Goal: Register for event/course

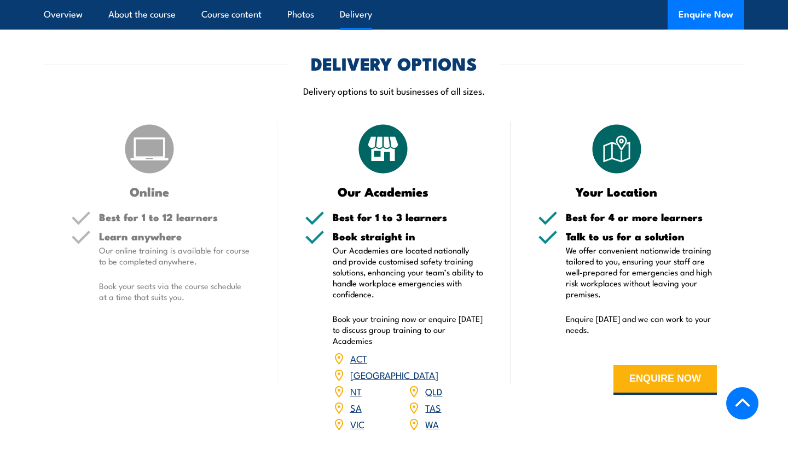
scroll to position [1288, 0]
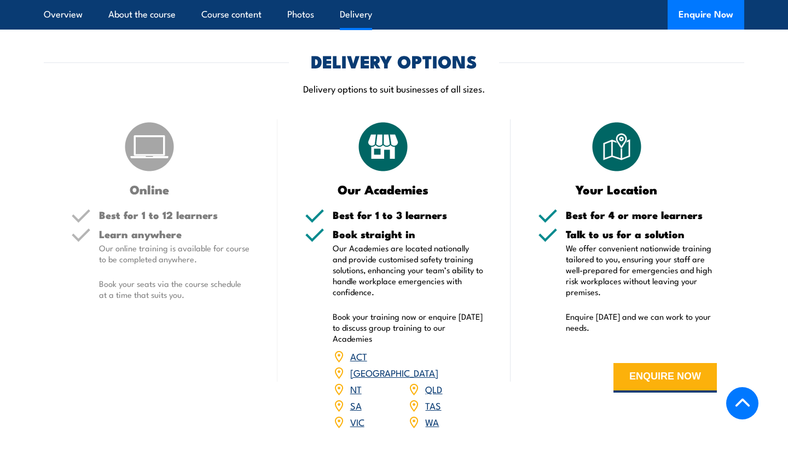
click at [144, 190] on h3 "Online" at bounding box center [149, 189] width 157 height 13
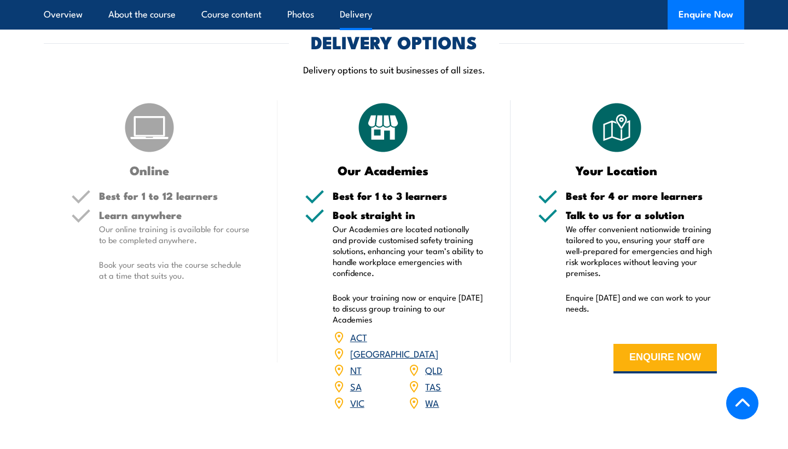
scroll to position [1309, 0]
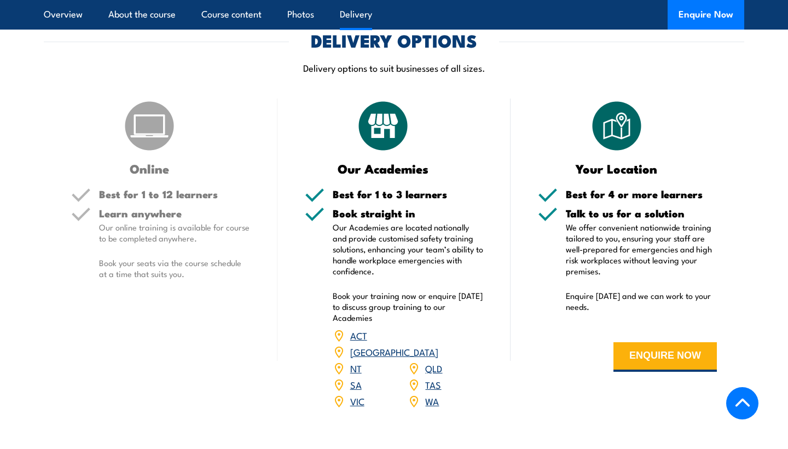
click at [438, 345] on link "[GEOGRAPHIC_DATA]" at bounding box center [394, 351] width 88 height 13
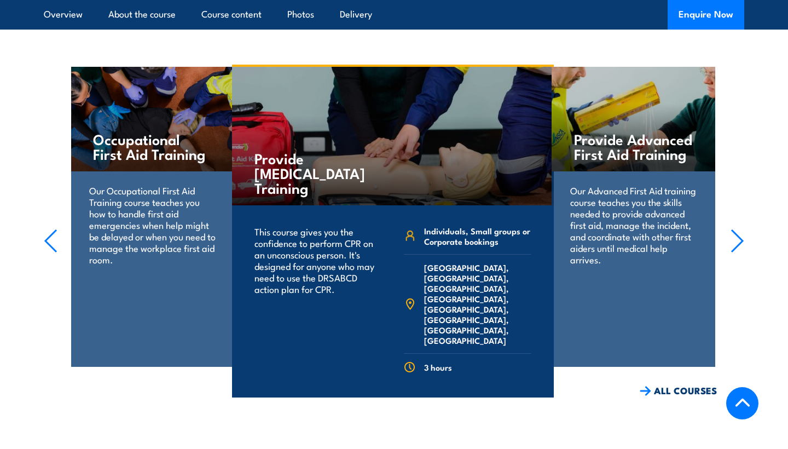
scroll to position [1692, 0]
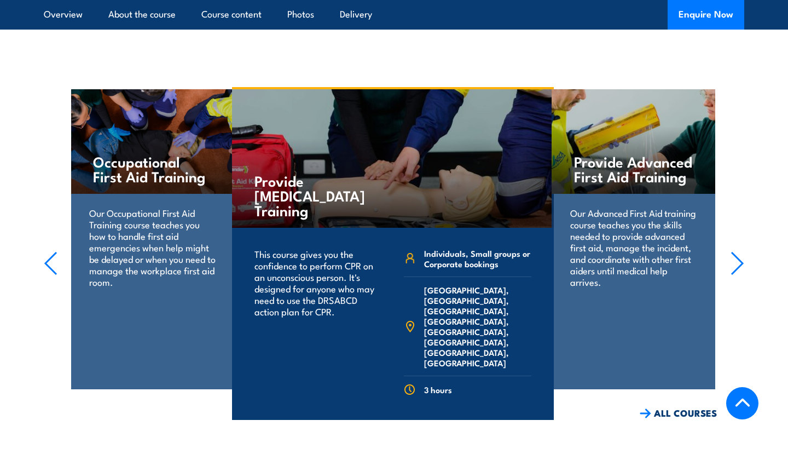
click at [469, 422] on link "COURSE DETAILS" at bounding box center [499, 436] width 108 height 28
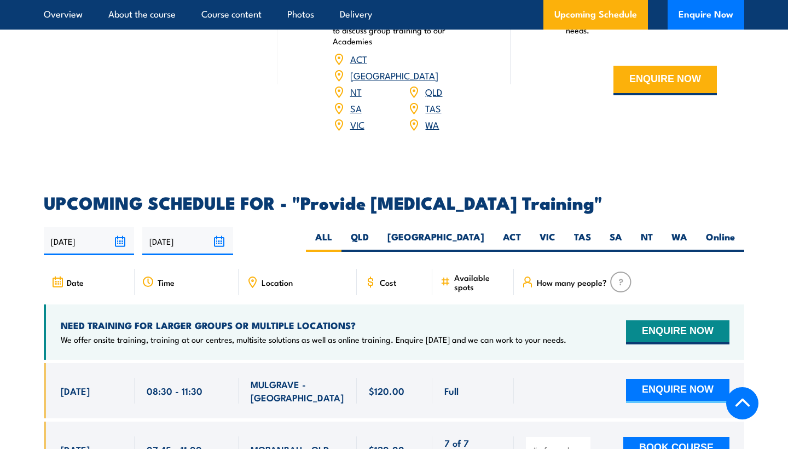
scroll to position [1791, 0]
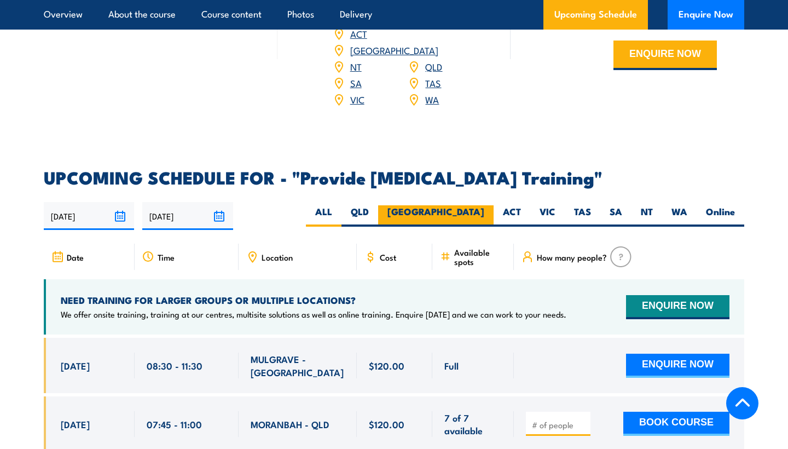
click at [476, 205] on label "[GEOGRAPHIC_DATA]" at bounding box center [435, 215] width 115 height 21
click at [484, 205] on input "[GEOGRAPHIC_DATA]" at bounding box center [487, 208] width 7 height 7
radio input "true"
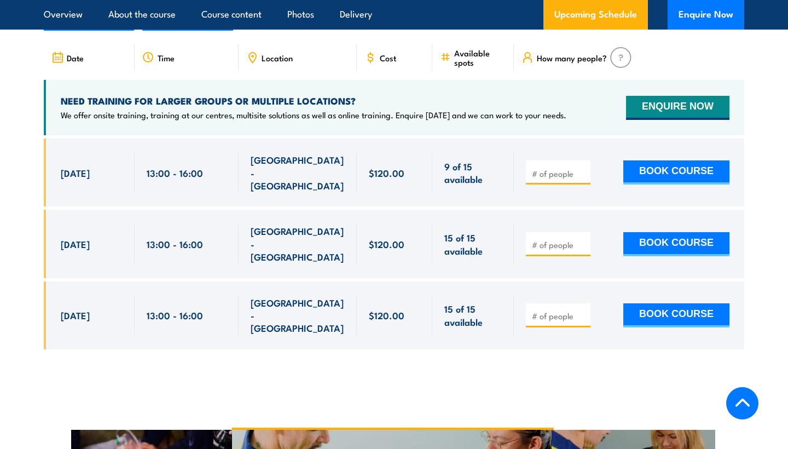
scroll to position [1987, 0]
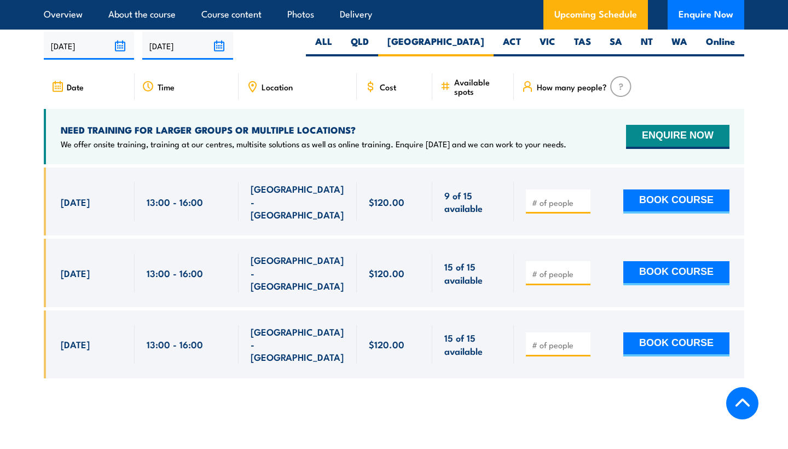
scroll to position [1964, 0]
